Goal: Information Seeking & Learning: Learn about a topic

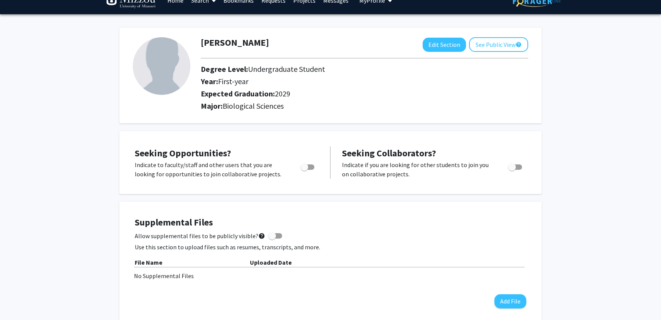
scroll to position [18, 0]
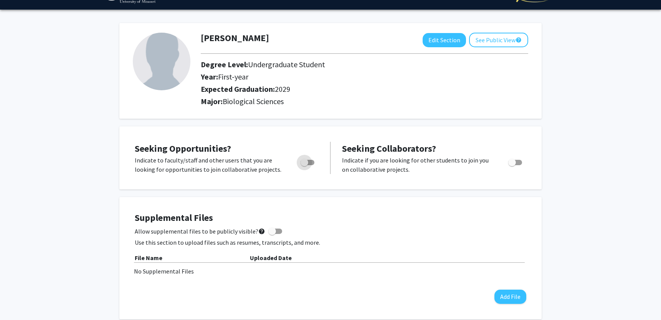
click at [304, 160] on span "Toggle" at bounding box center [304, 162] width 8 height 8
click at [304, 165] on input "Are you actively seeking opportunities?" at bounding box center [304, 165] width 0 height 0
checkbox input "true"
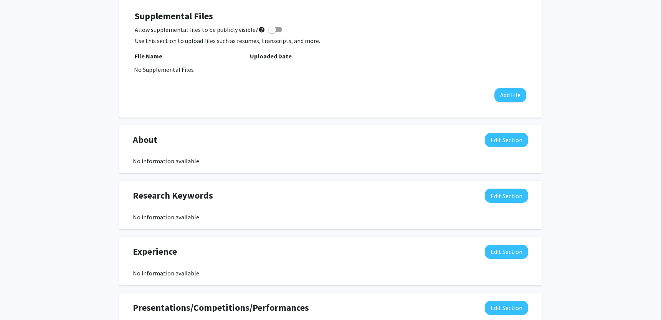
scroll to position [0, 0]
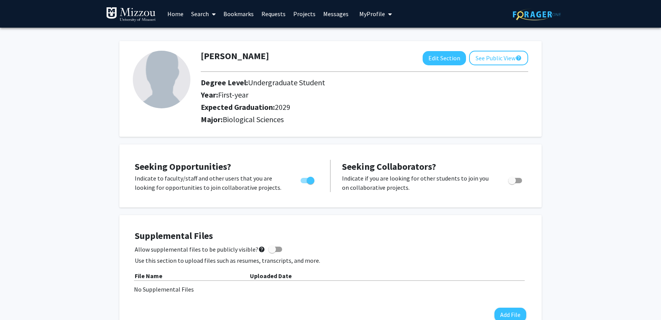
click at [201, 15] on link "Search" at bounding box center [203, 13] width 32 height 27
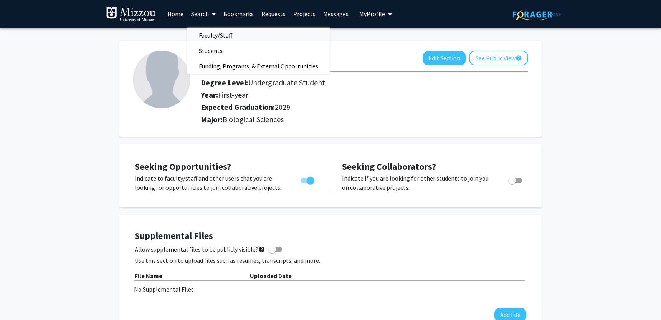
click at [208, 36] on span "Faculty/Staff" at bounding box center [215, 35] width 56 height 15
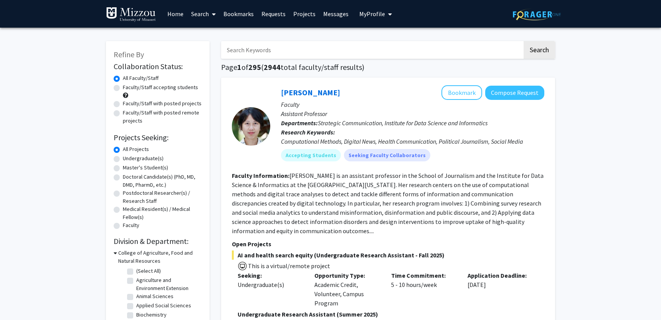
click at [148, 156] on label "Undergraduate(s)" at bounding box center [143, 158] width 41 height 8
click at [128, 156] on input "Undergraduate(s)" at bounding box center [125, 156] width 5 height 5
radio input "true"
click at [137, 89] on label "Faculty/Staff accepting students" at bounding box center [160, 87] width 75 height 8
click at [128, 88] on input "Faculty/Staff accepting students" at bounding box center [125, 85] width 5 height 5
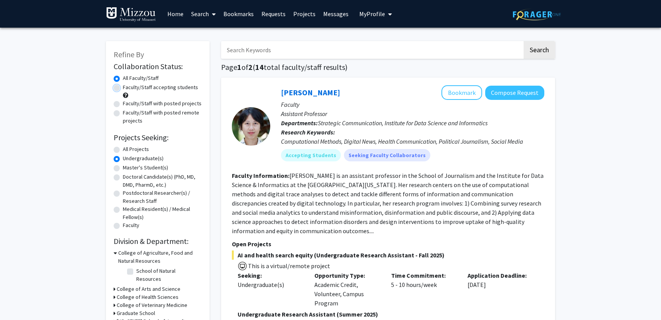
radio input "true"
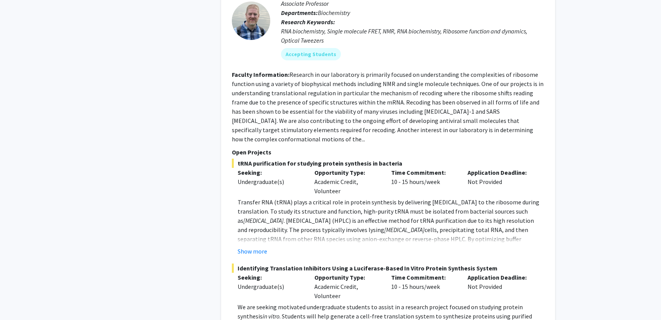
scroll to position [554, 0]
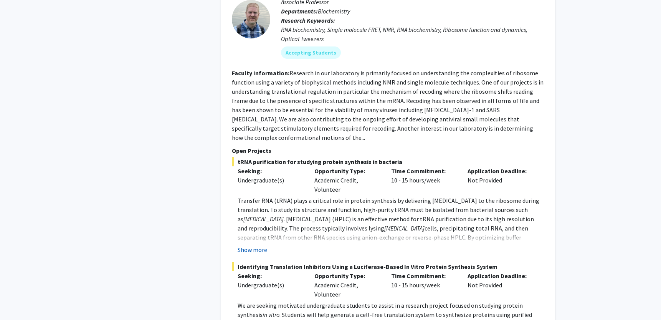
click at [251, 245] on button "Show more" at bounding box center [253, 249] width 30 height 9
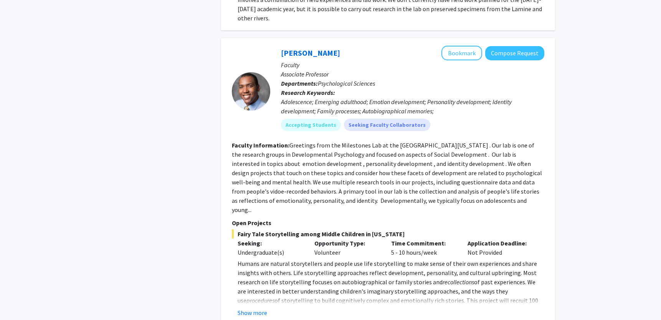
scroll to position [1781, 0]
click at [247, 307] on button "Show more" at bounding box center [253, 311] width 30 height 9
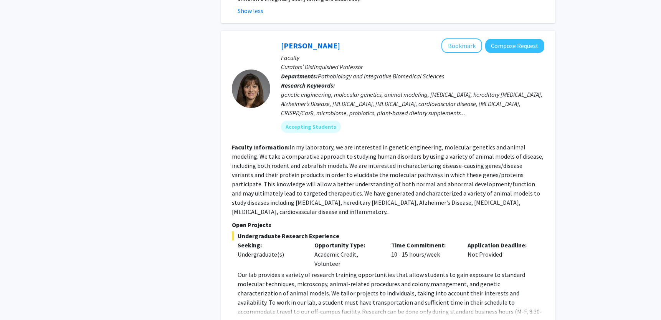
scroll to position [2173, 0]
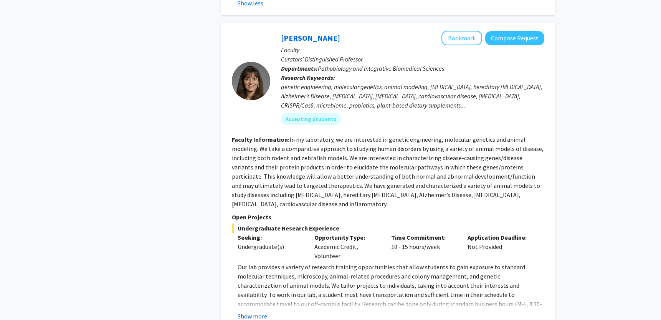
click at [252, 311] on button "Show more" at bounding box center [253, 315] width 30 height 9
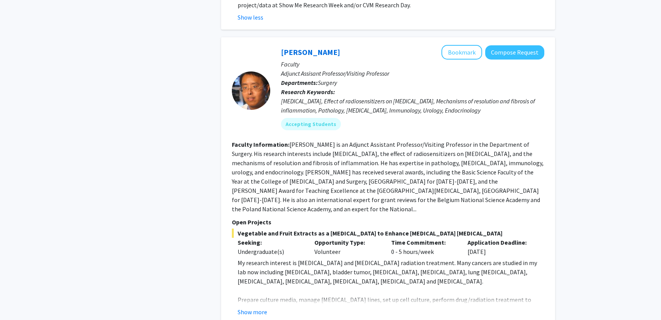
scroll to position [2512, 0]
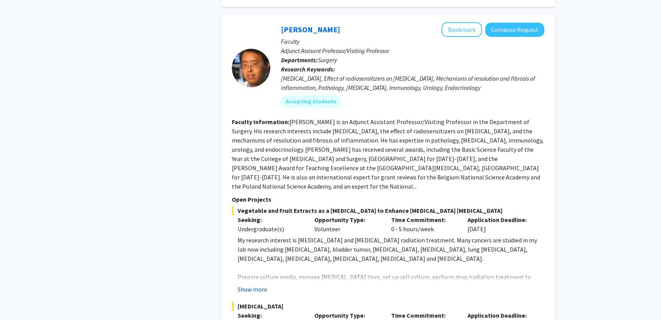
click at [249, 284] on button "Show more" at bounding box center [253, 288] width 30 height 9
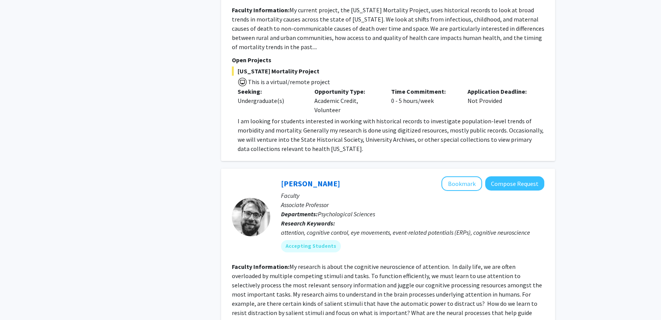
scroll to position [3208, 0]
